Goal: Task Accomplishment & Management: Manage account settings

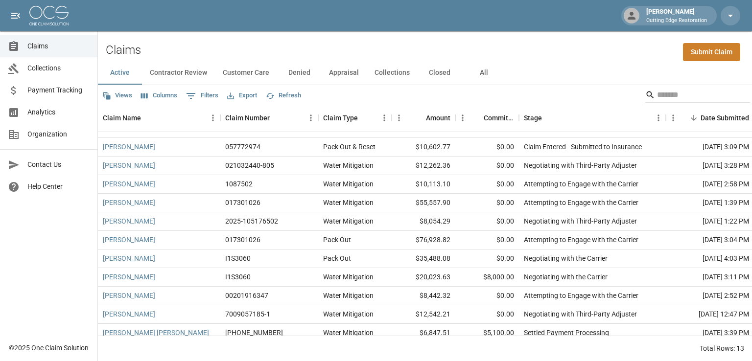
scroll to position [46, 0]
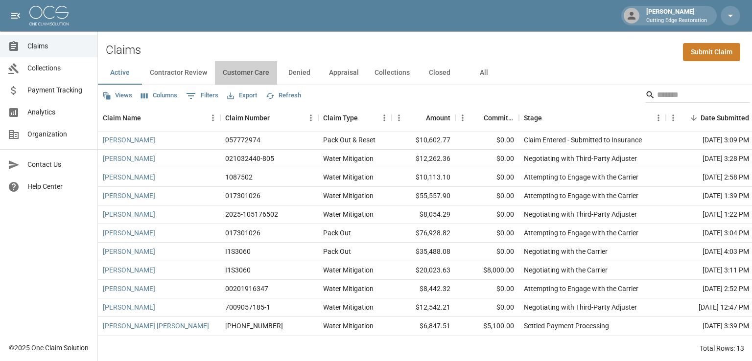
click at [255, 76] on button "Customer Care" at bounding box center [246, 73] width 62 height 24
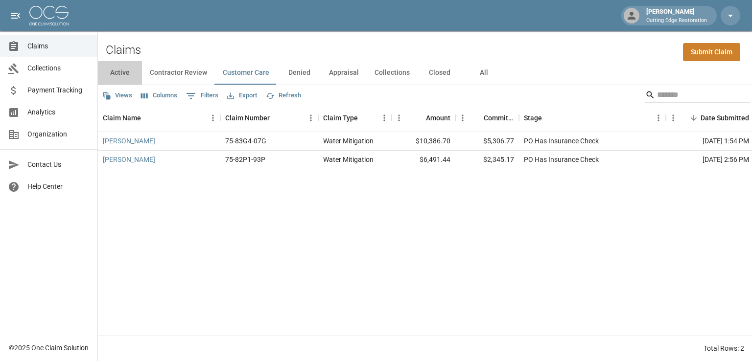
click at [121, 74] on button "Active" at bounding box center [120, 73] width 44 height 24
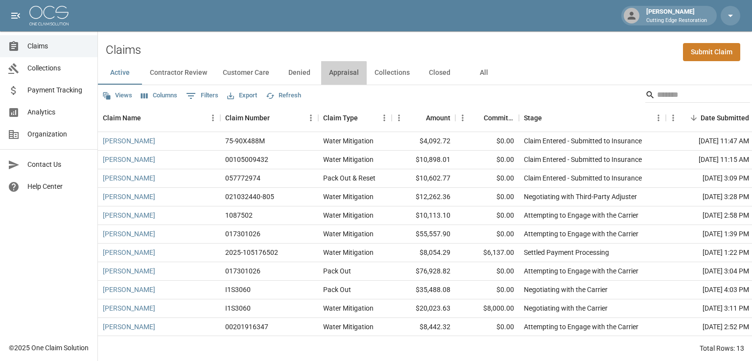
click at [333, 75] on button "Appraisal" at bounding box center [344, 73] width 46 height 24
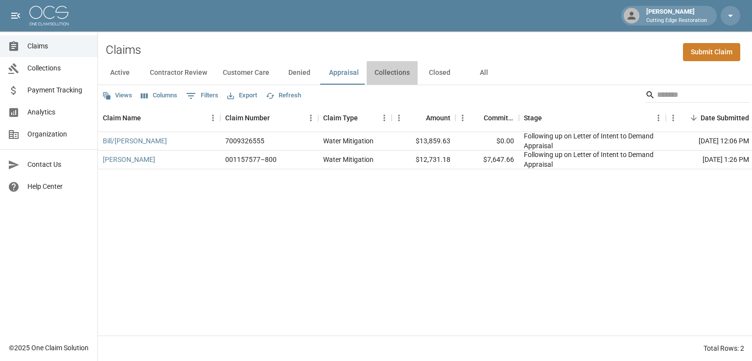
click at [382, 76] on button "Collections" at bounding box center [392, 73] width 51 height 24
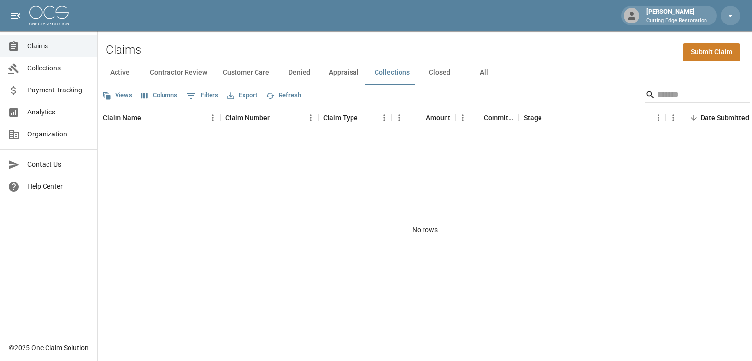
click at [252, 73] on button "Customer Care" at bounding box center [246, 73] width 62 height 24
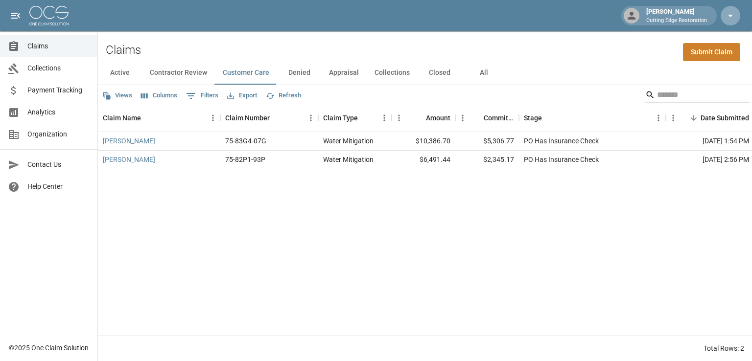
click at [731, 15] on icon "button" at bounding box center [730, 16] width 5 height 2
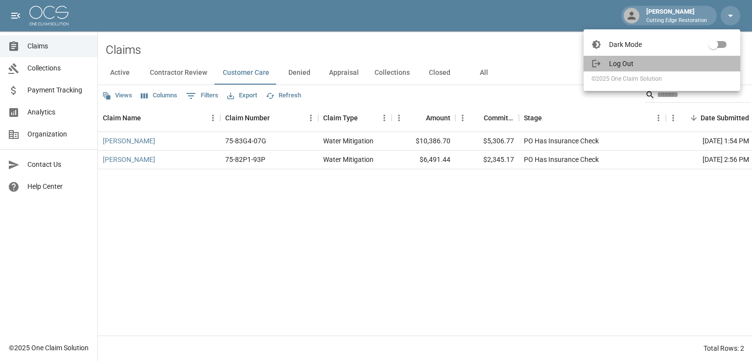
click at [635, 63] on span "Log Out" at bounding box center [670, 64] width 123 height 10
